Goal: Information Seeking & Learning: Find specific fact

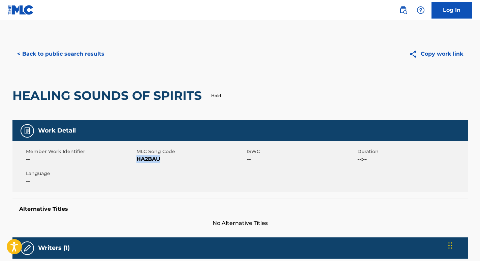
click at [86, 51] on button "< Back to public search results" at bounding box center [60, 53] width 97 height 17
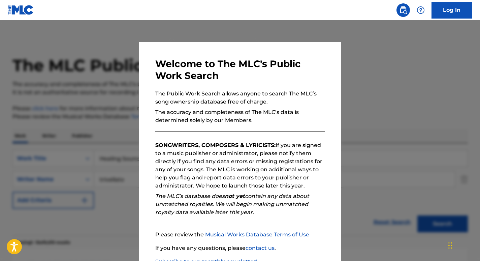
scroll to position [83, 0]
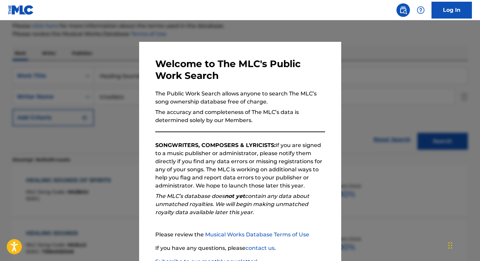
click at [94, 73] on div at bounding box center [240, 150] width 480 height 261
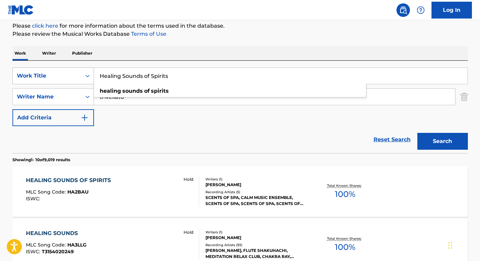
drag, startPoint x: 170, startPoint y: 75, endPoint x: 56, endPoint y: 72, distance: 113.9
click at [56, 72] on div "SearchWithCriteriabb02958d-48f0-441d-a4b8-df9f898dc1a6 Work Title Healing Sound…" at bounding box center [240, 75] width 456 height 17
paste input "Sound of East: Oriental Drum"
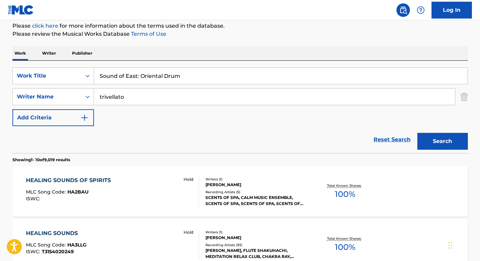
type input "Sound of East: Oriental Drum"
click at [170, 58] on div "Work Writer Publisher" at bounding box center [240, 53] width 456 height 14
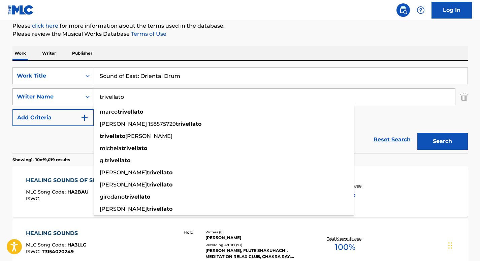
drag, startPoint x: 125, startPoint y: 99, endPoint x: 91, endPoint y: 99, distance: 34.4
click at [91, 99] on div "SearchWithCriteria37ec9652-115a-4146-8ff1-1ff33e5ec8a8 Writer Name [PERSON_NAME…" at bounding box center [240, 96] width 456 height 17
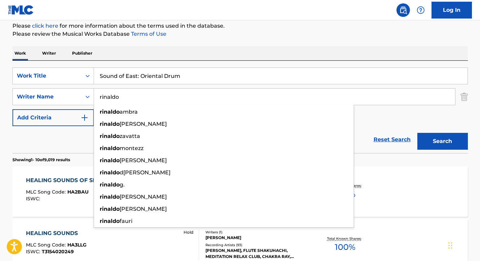
type input "rinaldo"
click at [180, 54] on div "Work Writer Publisher" at bounding box center [240, 53] width 456 height 14
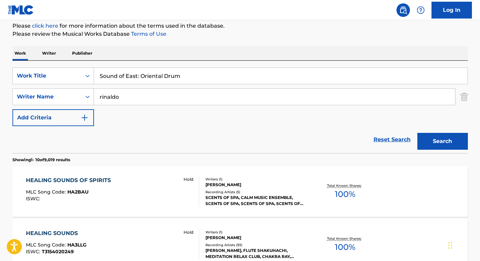
click at [438, 136] on button "Search" at bounding box center [442, 141] width 51 height 17
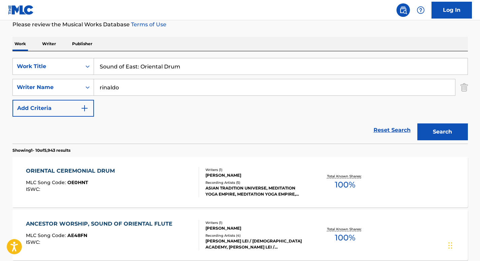
scroll to position [99, 0]
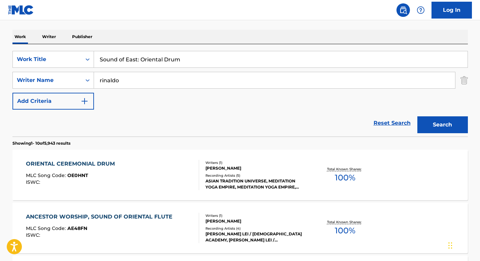
click at [106, 163] on div "ORIENTAL CEREMONIAL DRUM" at bounding box center [72, 164] width 92 height 8
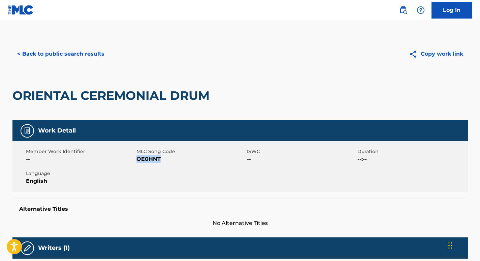
drag, startPoint x: 159, startPoint y: 159, endPoint x: 136, endPoint y: 161, distance: 23.1
click at [136, 161] on span "OE0HNT" at bounding box center [190, 159] width 109 height 8
copy span "OE0HNT"
click at [90, 53] on button "< Back to public search results" at bounding box center [60, 53] width 97 height 17
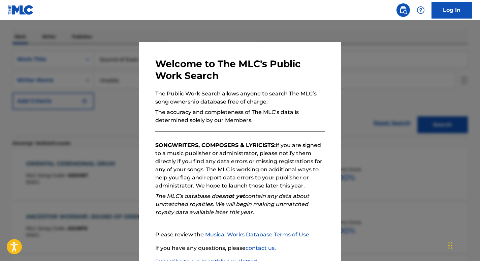
click at [101, 91] on div at bounding box center [240, 150] width 480 height 261
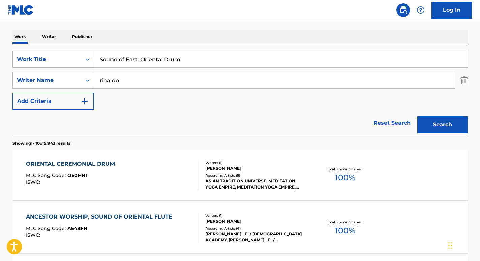
drag, startPoint x: 192, startPoint y: 60, endPoint x: 91, endPoint y: 60, distance: 100.4
click at [91, 60] on div "SearchWithCriteriabb02958d-48f0-441d-a4b8-df9f898dc1a6 Work Title Sound of East…" at bounding box center [240, 59] width 456 height 17
paste input "Nature of Sounds 33"
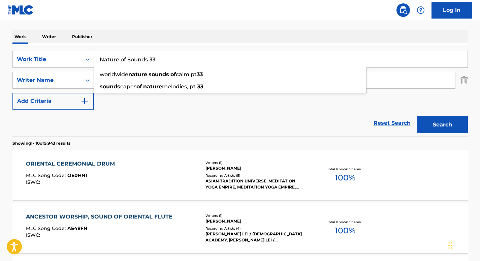
type input "Nature of Sounds 33"
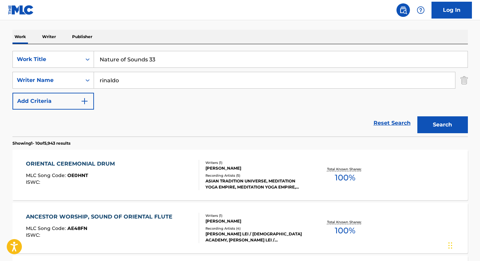
click at [131, 104] on div "SearchWithCriteriabb02958d-48f0-441d-a4b8-df9f898dc1a6 Work Title Nature of Sou…" at bounding box center [240, 80] width 456 height 59
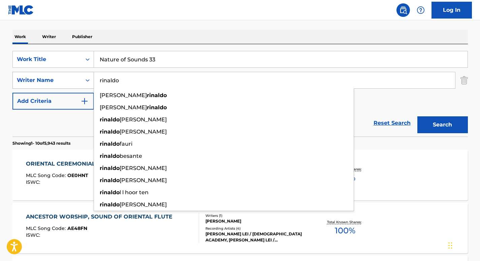
drag, startPoint x: 162, startPoint y: 80, endPoint x: 62, endPoint y: 75, distance: 99.8
click at [62, 75] on div "SearchWithCriteria37ec9652-115a-4146-8ff1-1ff33e5ec8a8 Writer N[PERSON_NAME]a[P…" at bounding box center [240, 80] width 456 height 17
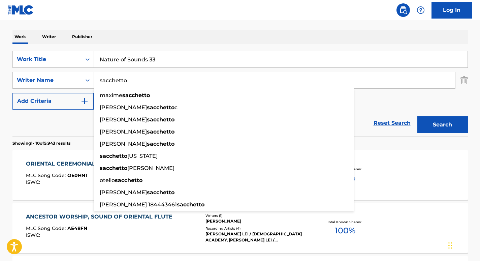
type input "sacchetto"
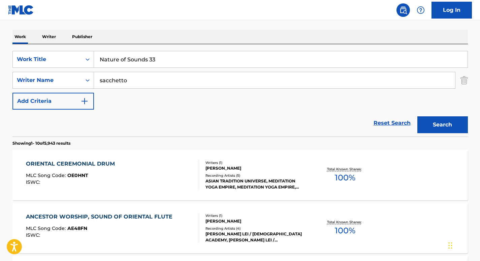
click at [176, 51] on input "Nature of Sounds 33" at bounding box center [281, 59] width 374 height 16
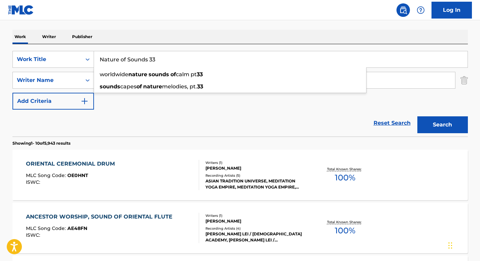
click at [435, 120] on button "Search" at bounding box center [442, 124] width 51 height 17
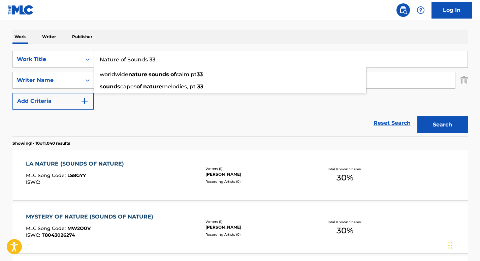
drag, startPoint x: 167, startPoint y: 63, endPoint x: 101, endPoint y: 60, distance: 65.8
click at [166, 48] on div "SearchWithCriteriabb02958d-48f0-441d-a4b8-df9f898dc1a6 Work Title Nature of Sou…" at bounding box center [240, 90] width 456 height 92
drag, startPoint x: 157, startPoint y: 56, endPoint x: 99, endPoint y: 53, distance: 58.7
click at [99, 53] on input "Nature of Sounds 33" at bounding box center [281, 59] width 374 height 16
paste input "Sounds of Yoga"
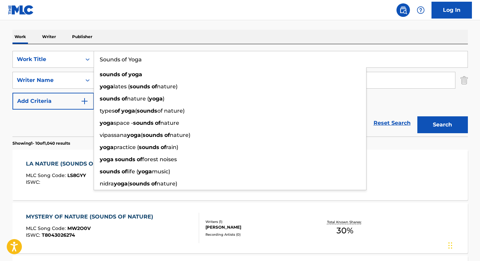
type input "Sounds of Yoga"
click at [191, 15] on nav "Log In" at bounding box center [240, 10] width 480 height 20
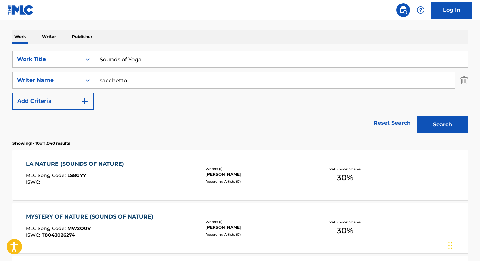
click at [162, 36] on div "Work Writer Publisher" at bounding box center [240, 37] width 456 height 14
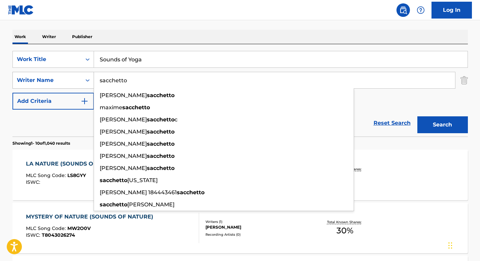
drag, startPoint x: 139, startPoint y: 82, endPoint x: 79, endPoint y: 75, distance: 61.1
click at [79, 75] on div "SearchWithCriteria37ec9652-115a-4146-8ff1-1ff33e5ec8a8 Writer Name sacchett[PER…" at bounding box center [240, 80] width 456 height 17
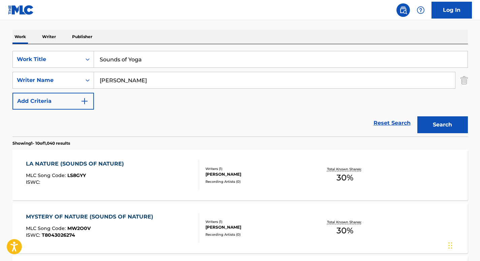
click at [437, 131] on button "Search" at bounding box center [442, 124] width 51 height 17
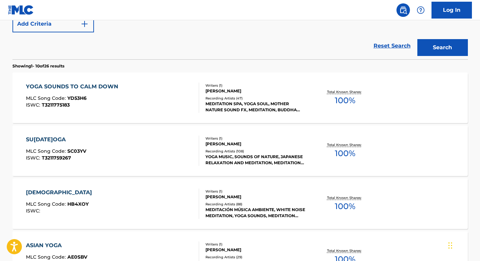
scroll to position [137, 0]
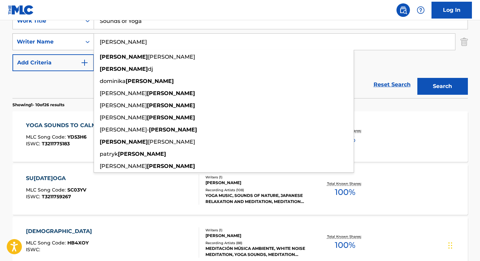
drag, startPoint x: 134, startPoint y: 40, endPoint x: 87, endPoint y: 37, distance: 47.3
click at [87, 37] on div "SearchWithCriteria37ec9652-115a-4146-8ff1-1ff33e5ec8a8 Writer Name [PERSON_NAME…" at bounding box center [240, 41] width 456 height 17
paste input "Jurczu"
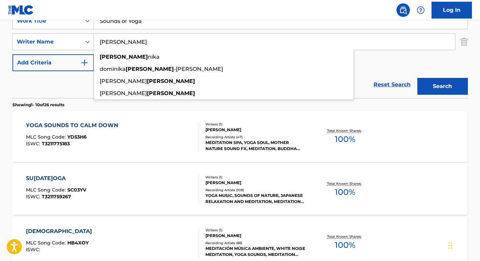
type input "[PERSON_NAME]"
click at [427, 77] on div "Search" at bounding box center [441, 84] width 54 height 27
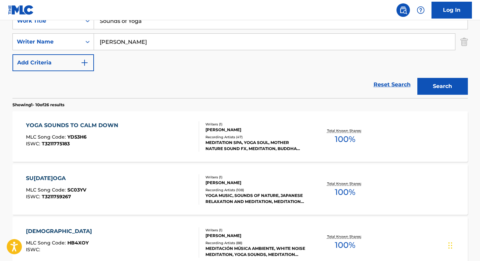
click at [436, 87] on button "Search" at bounding box center [442, 86] width 51 height 17
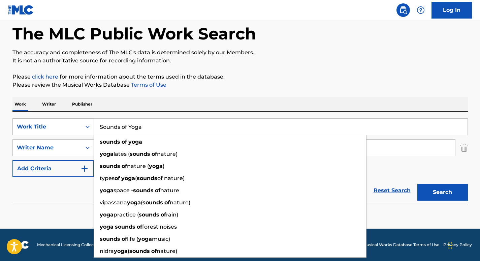
drag, startPoint x: 146, startPoint y: 126, endPoint x: 66, endPoint y: 127, distance: 79.9
click at [66, 127] on div "SearchWithCriteriabb02958d-48f0-441d-a4b8-df9f898dc1a6 Work Title Sounds of Yog…" at bounding box center [240, 126] width 456 height 17
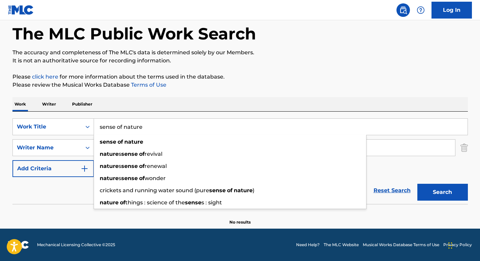
type input "sense of nature"
click at [153, 97] on div "The MLC Public Work Search The accuracy and completeness of The MLC's data is d…" at bounding box center [240, 115] width 472 height 220
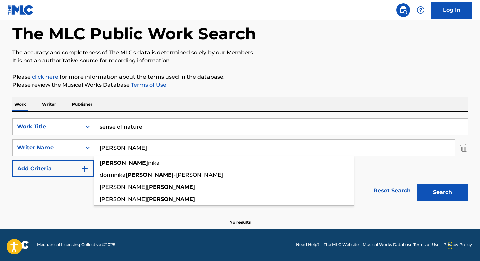
drag, startPoint x: 132, startPoint y: 143, endPoint x: 101, endPoint y: 140, distance: 31.8
click at [101, 140] on input "[PERSON_NAME]" at bounding box center [274, 147] width 361 height 16
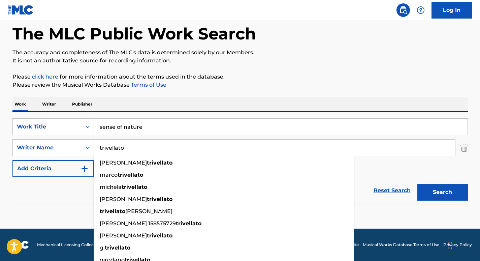
type input "trivellato"
click at [241, 111] on div "Work Writer Publisher" at bounding box center [240, 104] width 456 height 14
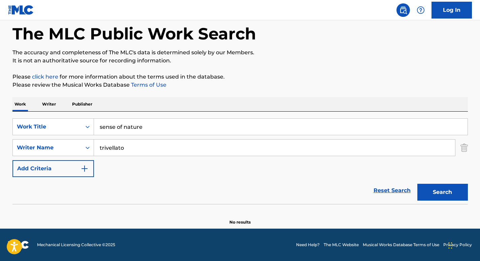
click at [440, 186] on button "Search" at bounding box center [442, 192] width 51 height 17
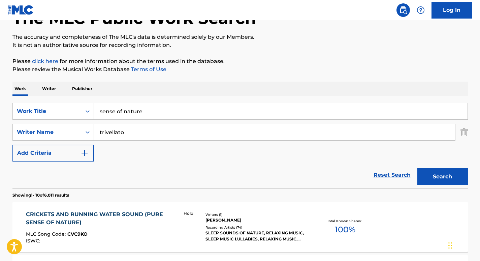
scroll to position [0, 0]
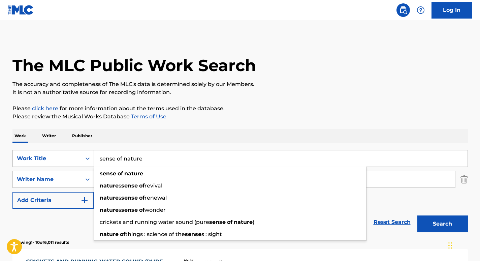
drag, startPoint x: 153, startPoint y: 164, endPoint x: 88, endPoint y: 151, distance: 66.6
drag, startPoint x: 88, startPoint y: 151, endPoint x: 284, endPoint y: 138, distance: 196.8
click at [284, 138] on div "Work Writer Publisher" at bounding box center [240, 136] width 456 height 14
drag, startPoint x: 154, startPoint y: 157, endPoint x: 88, endPoint y: 157, distance: 66.0
click at [88, 157] on div "SearchWithCriteriabb02958d-48f0-441d-a4b8-df9f898dc1a6 Work Title sense of natu…" at bounding box center [240, 158] width 456 height 17
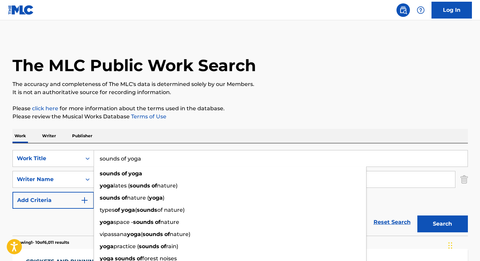
type input "sounds of yoga"
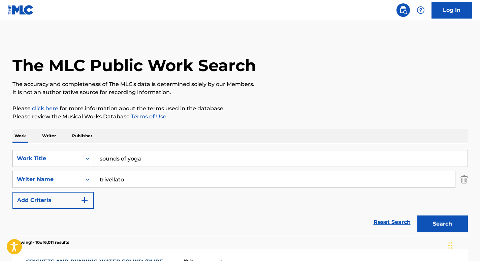
click at [169, 137] on div "Work Writer Publisher" at bounding box center [240, 136] width 456 height 14
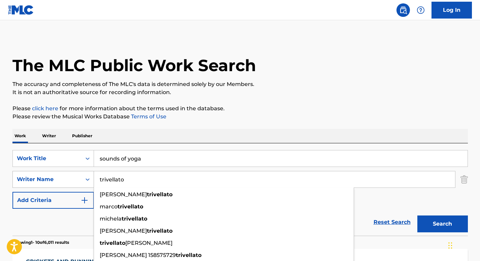
drag, startPoint x: 133, startPoint y: 179, endPoint x: 63, endPoint y: 174, distance: 70.3
click at [63, 174] on div "SearchWithCriteria37ec9652-115a-4146-8ff1-1ff33e5ec8a8 Writer Name [PERSON_NAME…" at bounding box center [240, 179] width 456 height 17
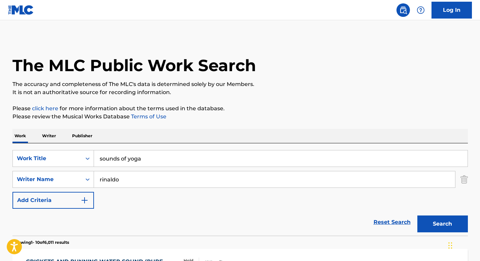
click at [227, 115] on p "Please review the Musical Works Database Terms of Use" at bounding box center [240, 117] width 456 height 8
click at [438, 223] on button "Search" at bounding box center [442, 223] width 51 height 17
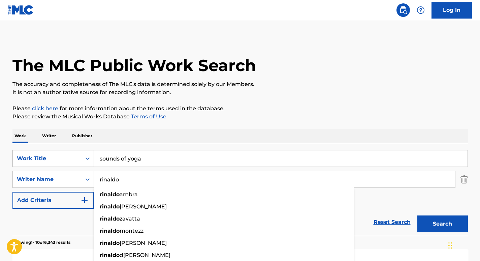
drag, startPoint x: 126, startPoint y: 176, endPoint x: 77, endPoint y: 165, distance: 49.7
click at [77, 165] on div "SearchWithCriteriabb02958d-48f0-441d-a4b8-df9f898dc1a6 Work Title sounds of yog…" at bounding box center [240, 179] width 456 height 59
paste input "Trivellat"
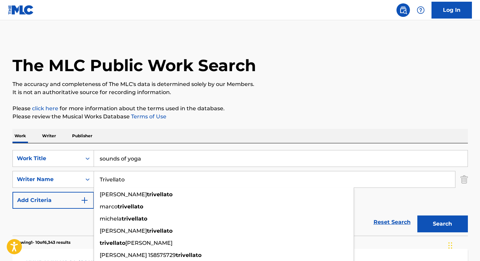
type input "Trivellato"
click at [211, 140] on div "Work Writer Publisher" at bounding box center [240, 136] width 456 height 14
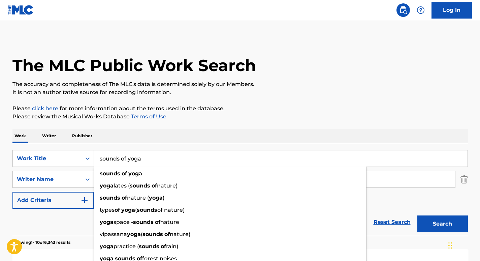
drag, startPoint x: 171, startPoint y: 154, endPoint x: 97, endPoint y: 133, distance: 77.2
paste input "Nature Sounds for Meditation"
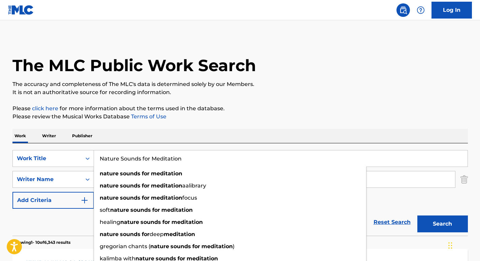
type input "Nature Sounds for Meditation"
click at [377, 131] on div "Work Writer Publisher" at bounding box center [240, 136] width 456 height 14
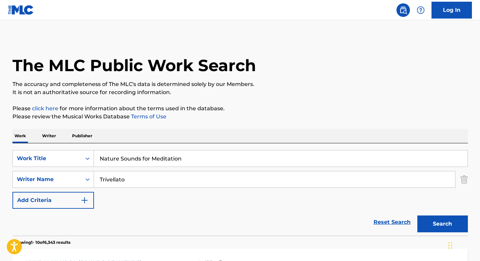
click at [453, 220] on button "Search" at bounding box center [442, 223] width 51 height 17
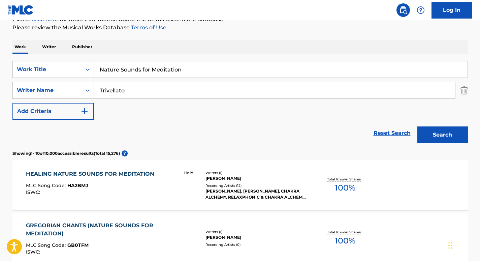
scroll to position [90, 0]
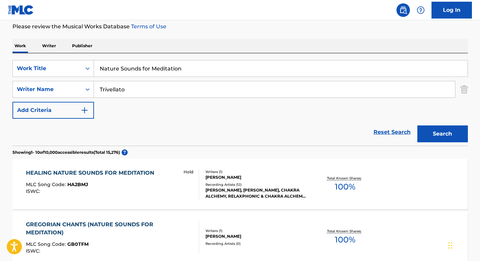
click at [136, 164] on div "HEALING NATURE SOUNDS FOR MEDITATION MLC Song Code : HA2BMJ ISWC : Hold Writers…" at bounding box center [240, 184] width 456 height 51
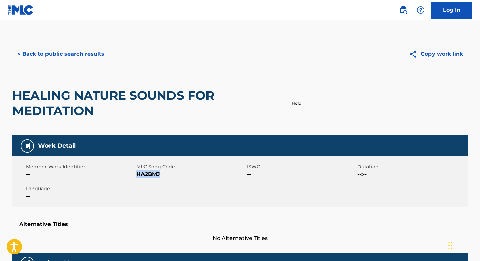
drag, startPoint x: 161, startPoint y: 173, endPoint x: 137, endPoint y: 175, distance: 23.6
click at [137, 175] on span "HA2BMJ" at bounding box center [190, 174] width 109 height 8
copy span "HA2BMJ"
click at [82, 52] on button "< Back to public search results" at bounding box center [60, 53] width 97 height 17
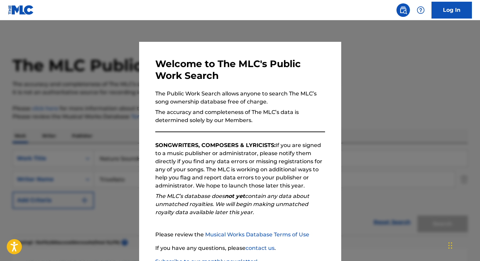
scroll to position [90, 0]
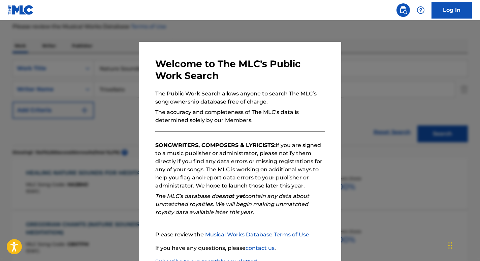
click at [87, 54] on div at bounding box center [240, 150] width 480 height 261
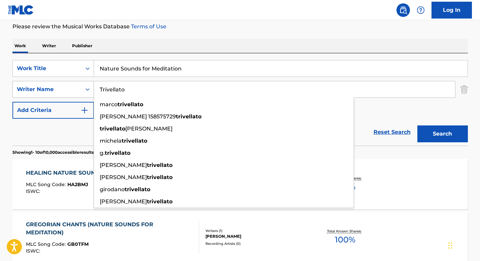
drag, startPoint x: 145, startPoint y: 94, endPoint x: 82, endPoint y: 86, distance: 63.8
click at [82, 86] on div "SearchWithCriteria37ec9652-115a-4146-8ff1-1ff33e5ec8a8 Writer Name [PERSON_NAME…" at bounding box center [240, 89] width 456 height 17
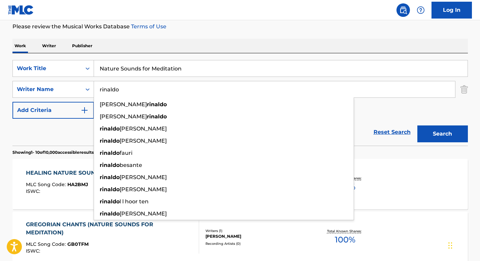
type input "rinaldo"
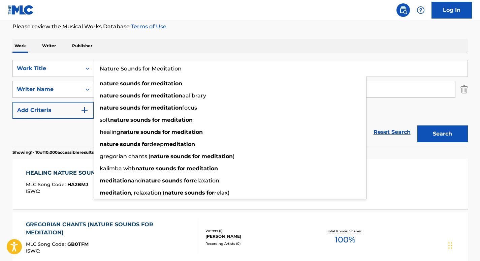
drag, startPoint x: 204, startPoint y: 66, endPoint x: 96, endPoint y: 64, distance: 107.8
click at [96, 64] on input "Nature Sounds for Meditation" at bounding box center [281, 68] width 374 height 16
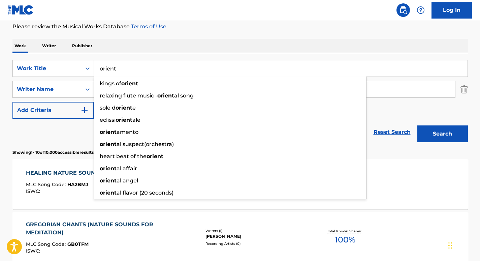
click at [162, 52] on div "Work Writer Publisher" at bounding box center [240, 46] width 456 height 14
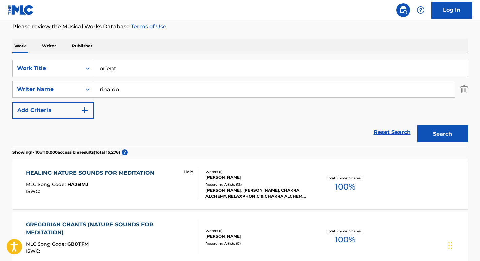
click at [438, 142] on button "Search" at bounding box center [442, 133] width 51 height 17
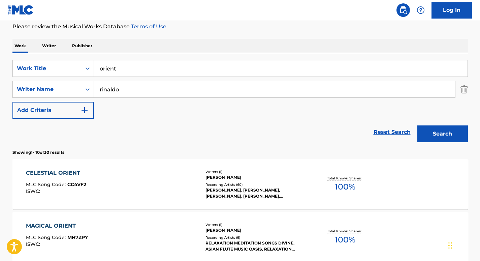
click at [208, 71] on input "orient" at bounding box center [281, 68] width 374 height 16
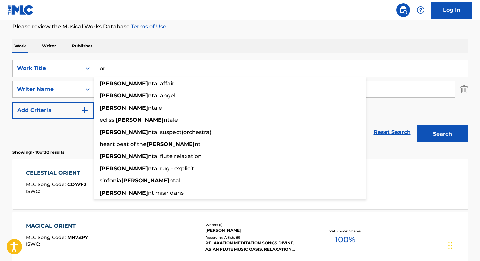
type input "o"
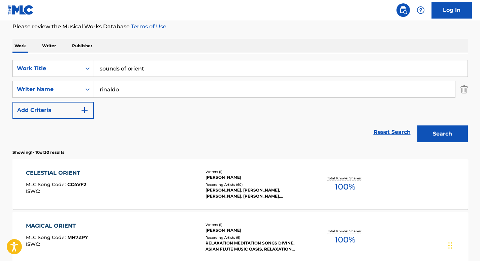
click at [447, 144] on div "Search" at bounding box center [441, 132] width 54 height 27
click at [446, 132] on button "Search" at bounding box center [442, 133] width 51 height 17
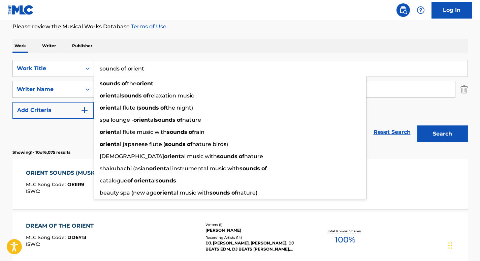
click at [119, 68] on input "sounds of orient" at bounding box center [281, 68] width 374 height 16
click at [417, 125] on button "Search" at bounding box center [442, 133] width 51 height 17
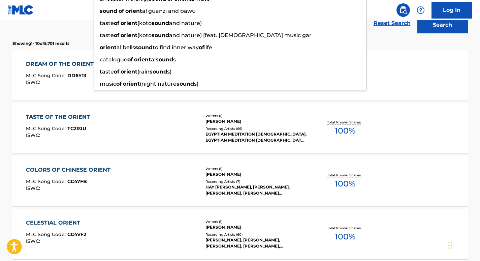
scroll to position [0, 0]
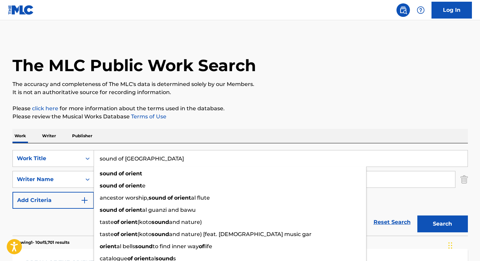
click at [151, 135] on div "Work Writer Publisher" at bounding box center [240, 136] width 456 height 14
drag, startPoint x: 151, startPoint y: 154, endPoint x: 75, endPoint y: 153, distance: 75.5
click at [75, 153] on div "SearchWithCriteriabb02958d-48f0-441d-a4b8-df9f898dc1a6 Work Title sound of orie…" at bounding box center [240, 158] width 456 height 17
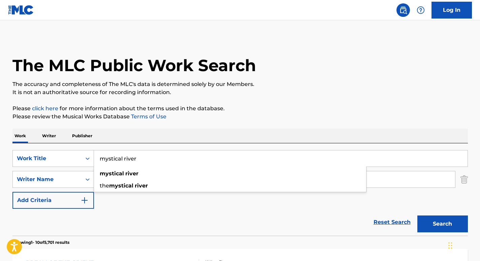
click at [447, 222] on button "Search" at bounding box center [442, 223] width 51 height 17
drag, startPoint x: 143, startPoint y: 159, endPoint x: 98, endPoint y: 159, distance: 44.8
click at [98, 159] on input "mystical river" at bounding box center [281, 158] width 374 height 16
paste input "Soothing Sounds of Piano"
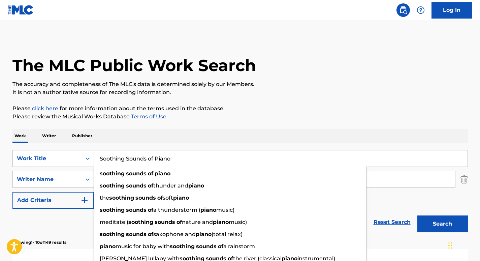
type input "Soothing Sounds of Piano"
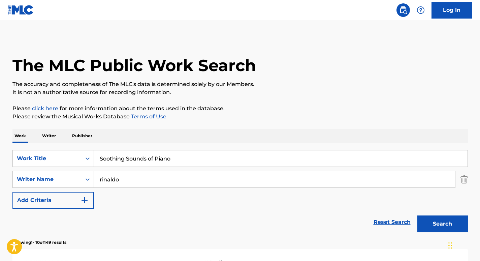
click at [295, 129] on div "Work Writer Publisher" at bounding box center [240, 136] width 456 height 14
click at [431, 217] on button "Search" at bounding box center [442, 223] width 51 height 17
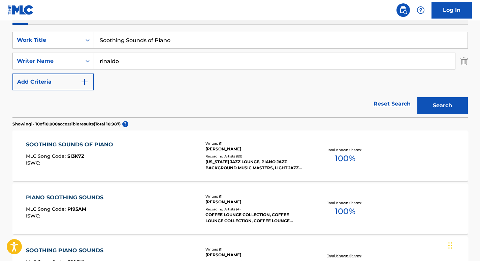
scroll to position [120, 0]
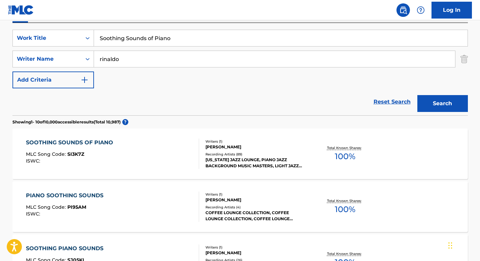
click at [77, 146] on div "SOOTHING SOUNDS OF PIANO" at bounding box center [71, 142] width 91 height 8
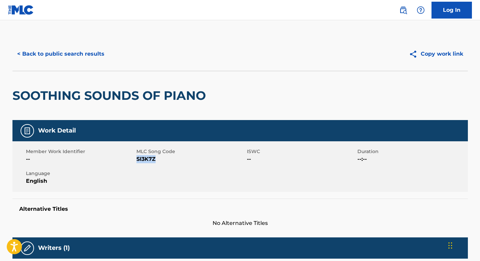
drag, startPoint x: 157, startPoint y: 159, endPoint x: 136, endPoint y: 159, distance: 20.6
click at [136, 159] on span "SI3K7Z" at bounding box center [190, 159] width 109 height 8
click at [82, 54] on button "< Back to public search results" at bounding box center [60, 53] width 97 height 17
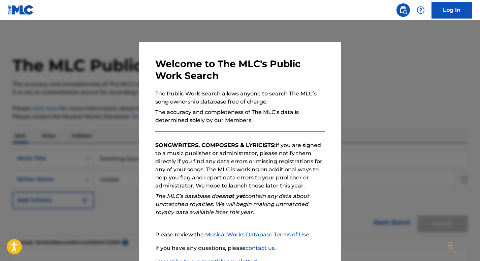
scroll to position [120, 0]
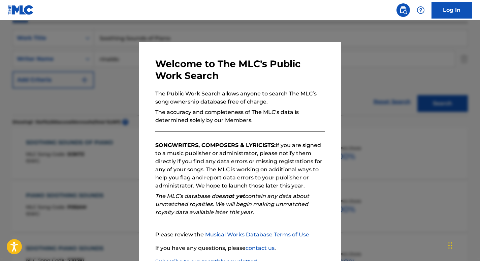
click at [99, 91] on div at bounding box center [240, 150] width 480 height 261
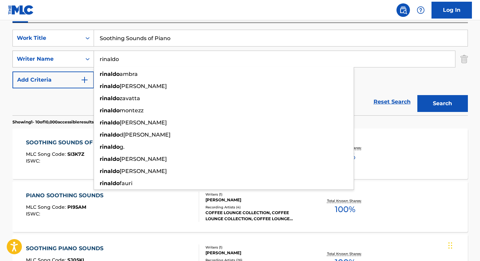
drag, startPoint x: 196, startPoint y: 53, endPoint x: 56, endPoint y: 54, distance: 140.2
click at [56, 54] on div "SearchWithCriteria37ec9652-115a-4146-8ff1-1ff33e5ec8a8 Writer Name [PERSON_NAME…" at bounding box center [240, 59] width 456 height 17
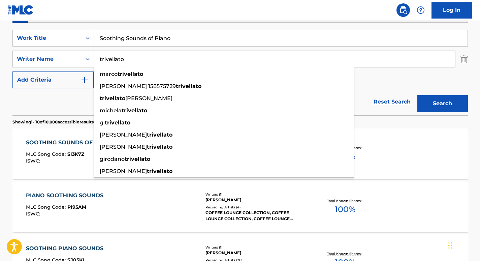
type input "trivellato"
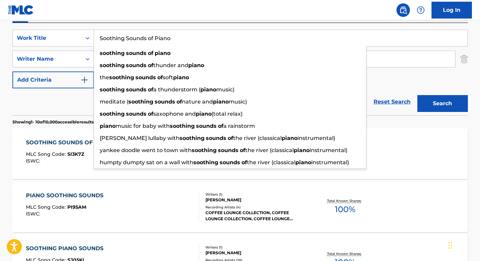
drag, startPoint x: 188, startPoint y: 39, endPoint x: 87, endPoint y: 26, distance: 101.9
click at [87, 26] on div "SearchWithCriteriabb02958d-48f0-441d-a4b8-df9f898dc1a6 Work Title Soothing Soun…" at bounding box center [240, 69] width 456 height 92
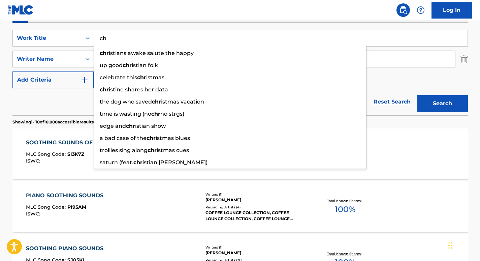
type input "c"
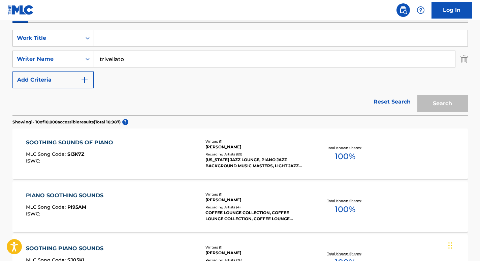
paste input "Christmas Sounds"
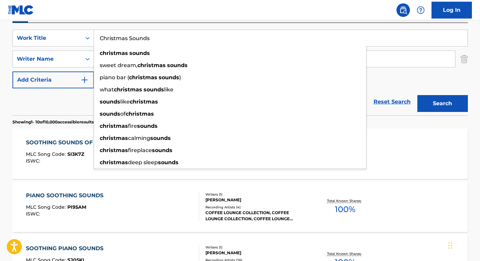
click at [342, 18] on nav "Log In" at bounding box center [240, 10] width 480 height 20
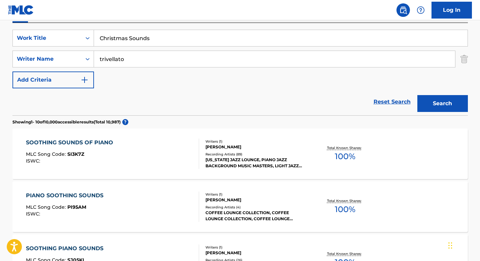
click at [451, 104] on button "Search" at bounding box center [442, 103] width 51 height 17
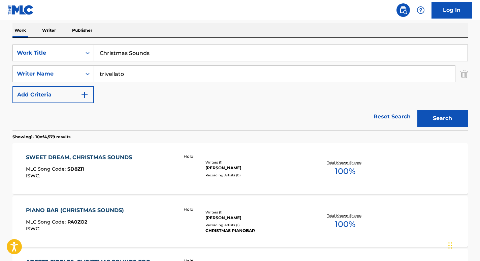
scroll to position [0, 0]
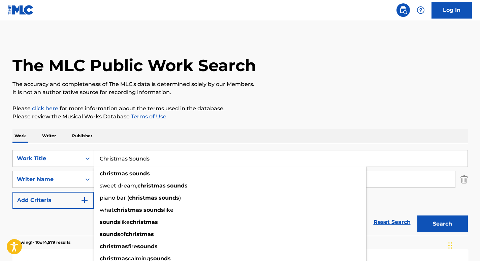
drag, startPoint x: 160, startPoint y: 155, endPoint x: 100, endPoint y: 149, distance: 59.9
click at [100, 149] on div "SearchWithCriteriabb02958d-48f0-441d-a4b8-df9f898dc1a6 Work Title Christmas Sou…" at bounding box center [240, 189] width 456 height 92
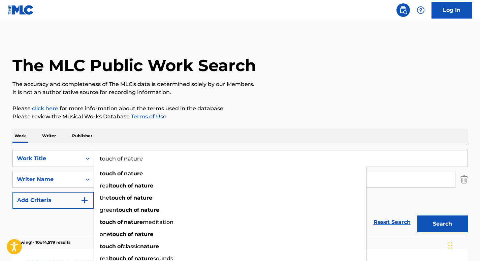
type input "touch of nature"
click at [204, 129] on div "Work Writer Publisher" at bounding box center [240, 136] width 456 height 14
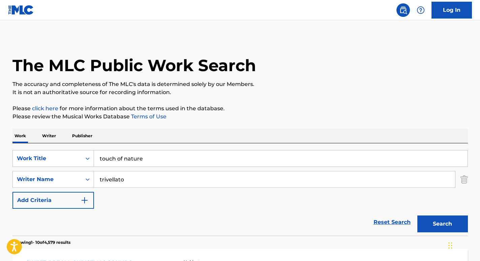
click at [437, 222] on button "Search" at bounding box center [442, 223] width 51 height 17
click at [126, 207] on div "SearchWithCriteriabb02958d-48f0-441d-a4b8-df9f898dc1a6 Work Title touch of natu…" at bounding box center [240, 179] width 456 height 59
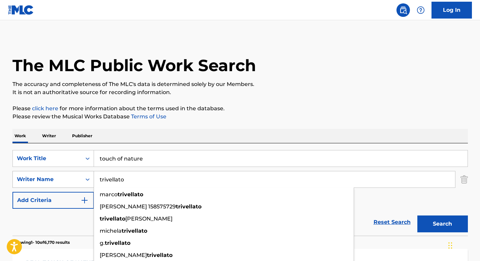
drag, startPoint x: 136, startPoint y: 177, endPoint x: 92, endPoint y: 172, distance: 44.1
click at [92, 172] on div "SearchWithCriteria37ec9652-115a-4146-8ff1-1ff33e5ec8a8 Writer Name [PERSON_NAME…" at bounding box center [240, 179] width 456 height 17
click at [447, 226] on button "Search" at bounding box center [442, 223] width 51 height 17
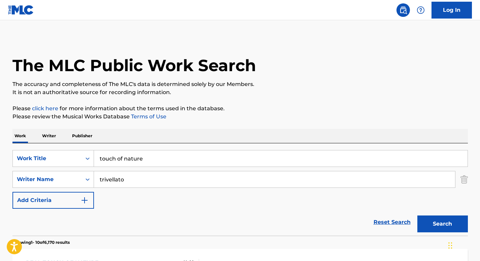
click at [447, 226] on button "Search" at bounding box center [442, 223] width 51 height 17
drag, startPoint x: 447, startPoint y: 226, endPoint x: 383, endPoint y: 193, distance: 72.0
click at [383, 193] on form "SearchWithCriteriabb02958d-48f0-441d-a4b8-df9f898dc1a6 Work Title touch of natu…" at bounding box center [240, 193] width 456 height 86
click at [135, 174] on input "trivellato" at bounding box center [274, 179] width 361 height 16
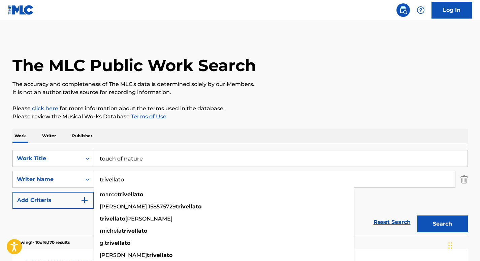
click at [135, 182] on input "trivellato" at bounding box center [274, 179] width 361 height 16
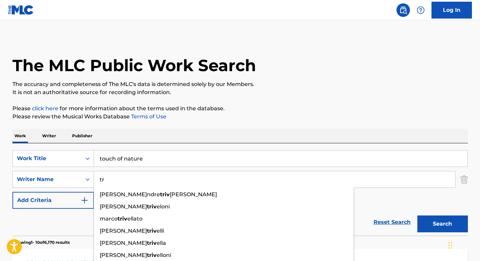
type input "t"
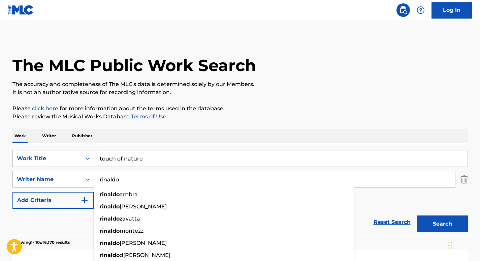
type input "rinaldo"
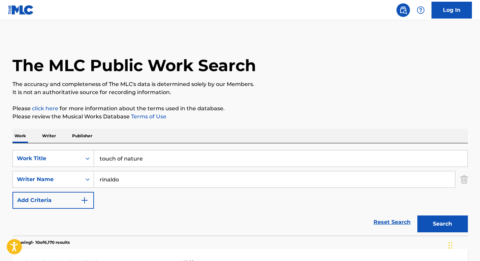
click at [223, 140] on div "Work Writer Publisher" at bounding box center [240, 136] width 456 height 14
click at [441, 221] on button "Search" at bounding box center [442, 223] width 51 height 17
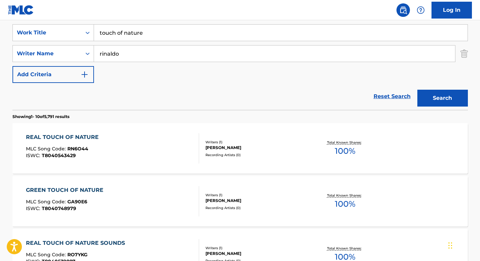
scroll to position [119, 0]
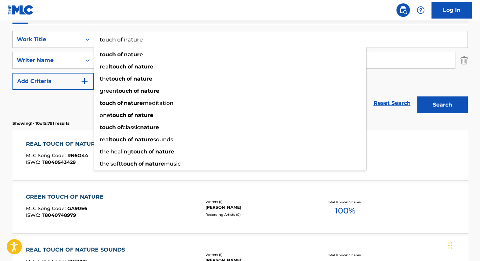
drag, startPoint x: 156, startPoint y: 39, endPoint x: 88, endPoint y: 36, distance: 68.5
click at [88, 36] on div "SearchWithCriteriabb02958d-48f0-441d-a4b8-df9f898dc1a6 Work Title touch of natu…" at bounding box center [240, 39] width 456 height 17
paste input "Sounds of Harmony"
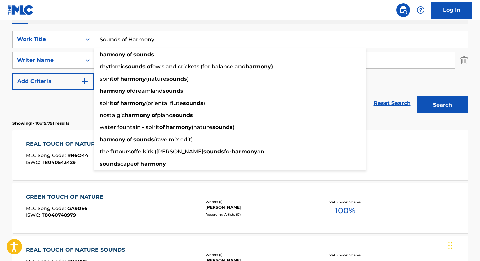
type input "Sounds of Harmony"
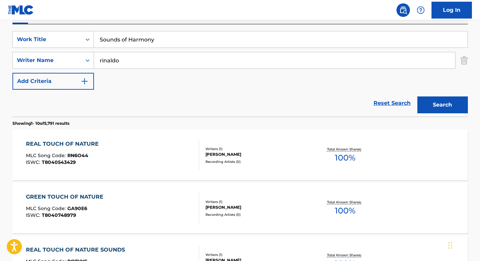
click at [212, 21] on div "Work Writer Publisher" at bounding box center [240, 17] width 456 height 14
click at [441, 111] on button "Search" at bounding box center [442, 104] width 51 height 17
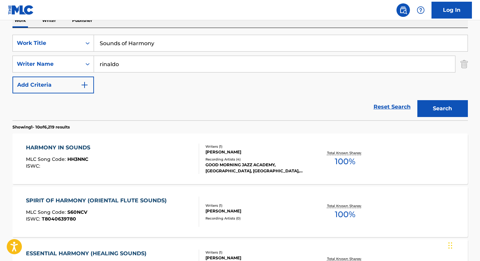
scroll to position [108, 0]
